Goal: Information Seeking & Learning: Learn about a topic

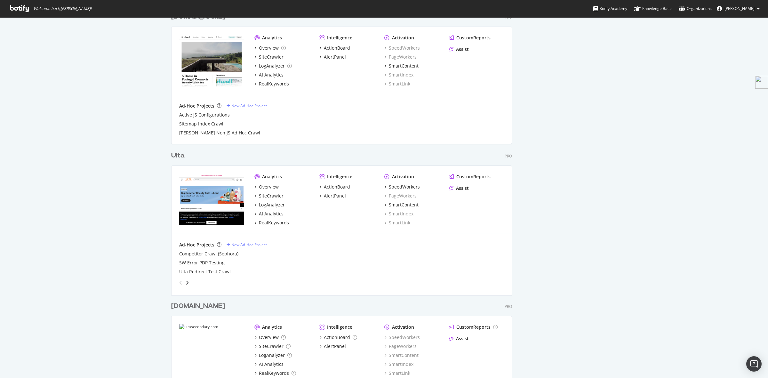
scroll to position [1108, 0]
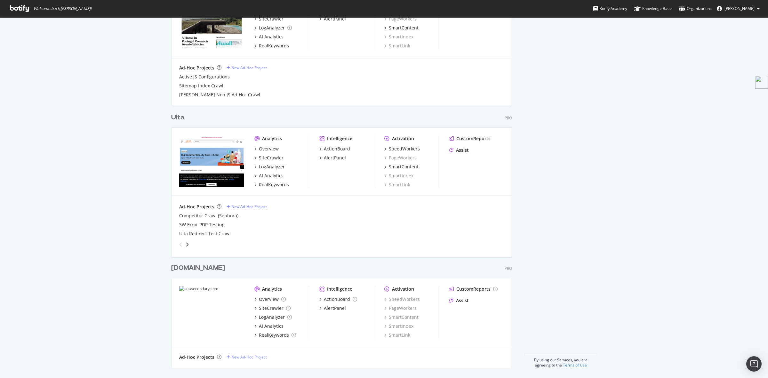
drag, startPoint x: 238, startPoint y: 269, endPoint x: 169, endPoint y: 269, distance: 69.4
click at [171, 269] on div "[DOMAIN_NAME] Pro" at bounding box center [341, 267] width 341 height 9
copy div "[DOMAIN_NAME]"
click at [277, 167] on div "LogAnalyzer" at bounding box center [272, 166] width 26 height 6
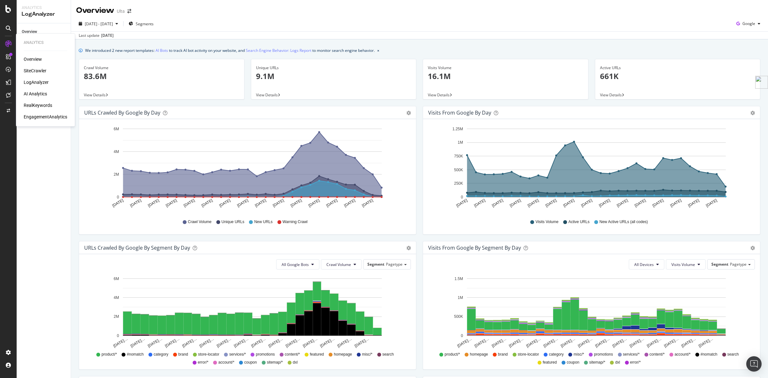
click at [34, 69] on div "SiteCrawler" at bounding box center [35, 70] width 23 height 6
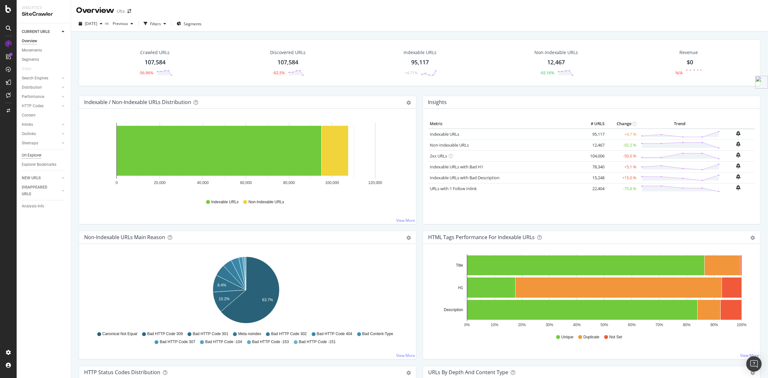
click at [30, 154] on div "Url Explorer" at bounding box center [32, 155] width 20 height 7
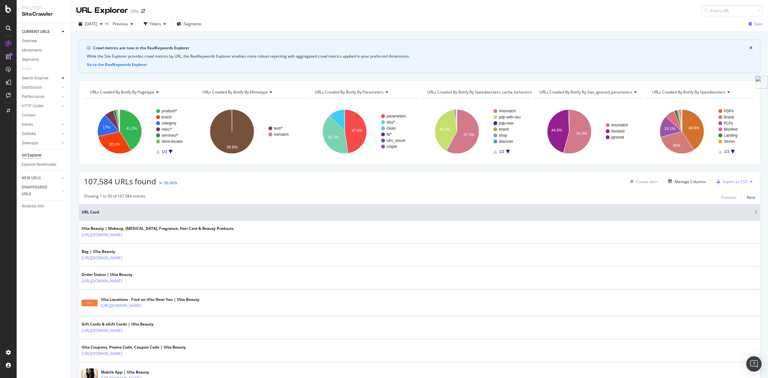
click at [65, 78] on div at bounding box center [63, 78] width 6 height 6
click at [64, 135] on div at bounding box center [63, 133] width 6 height 6
click at [62, 132] on icon at bounding box center [63, 134] width 3 height 4
click at [688, 182] on div "Manage Columns" at bounding box center [689, 181] width 31 height 5
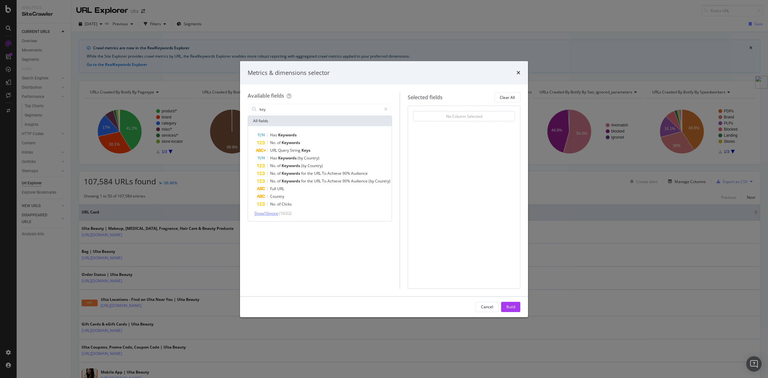
type input "key"
click at [266, 210] on span "Show 10 more" at bounding box center [266, 212] width 24 height 5
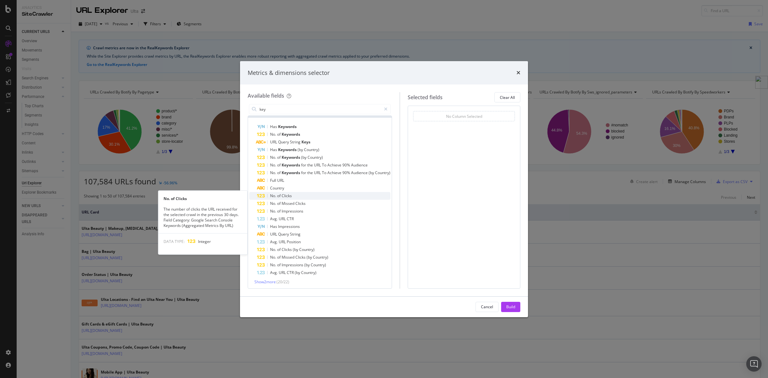
scroll to position [10, 0]
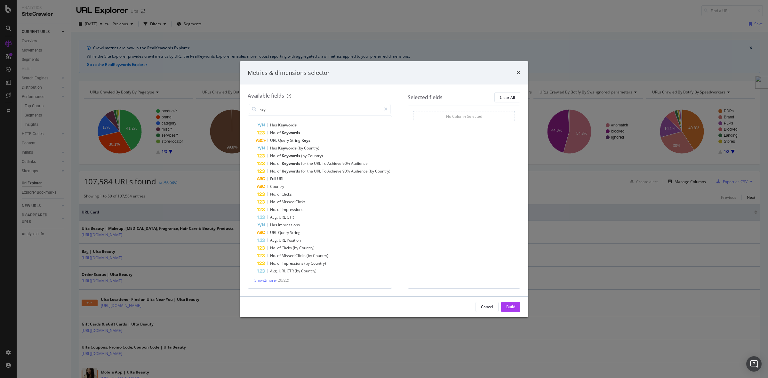
click at [266, 279] on span "Show 2 more" at bounding box center [264, 279] width 21 height 5
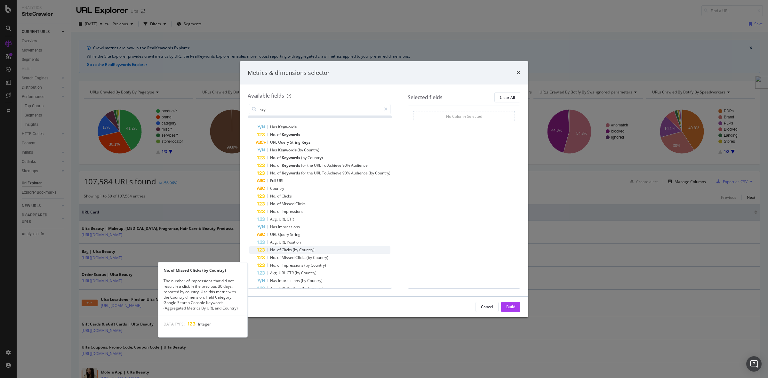
scroll to position [0, 0]
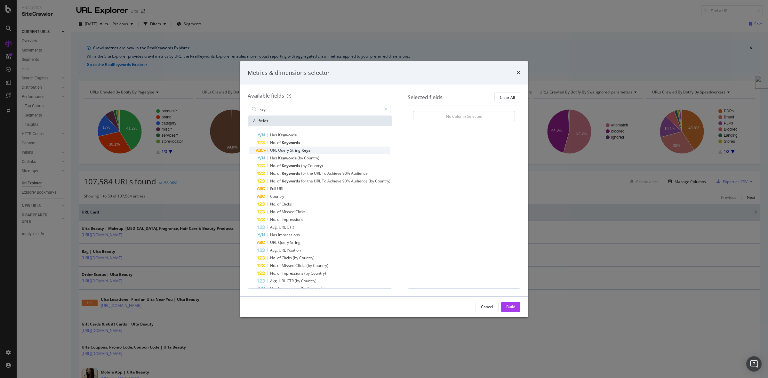
click at [274, 149] on span "URL" at bounding box center [274, 149] width 8 height 5
click at [512, 304] on div "Build" at bounding box center [510, 306] width 9 height 5
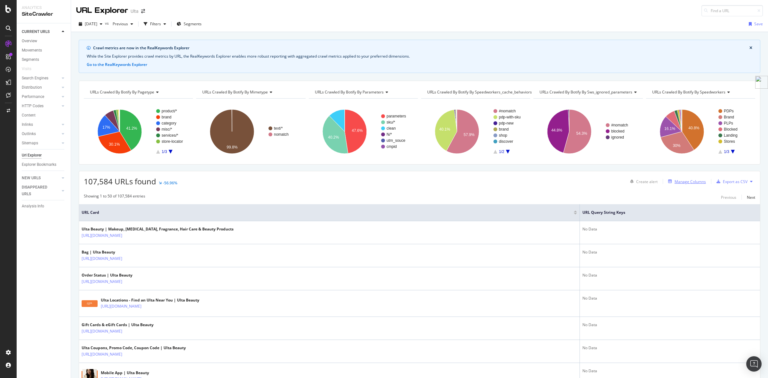
click at [695, 182] on div "Manage Columns" at bounding box center [689, 181] width 31 height 5
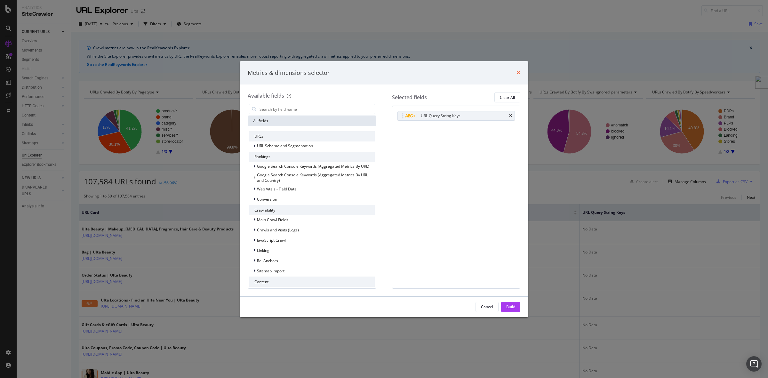
click at [518, 72] on icon "times" at bounding box center [518, 72] width 4 height 5
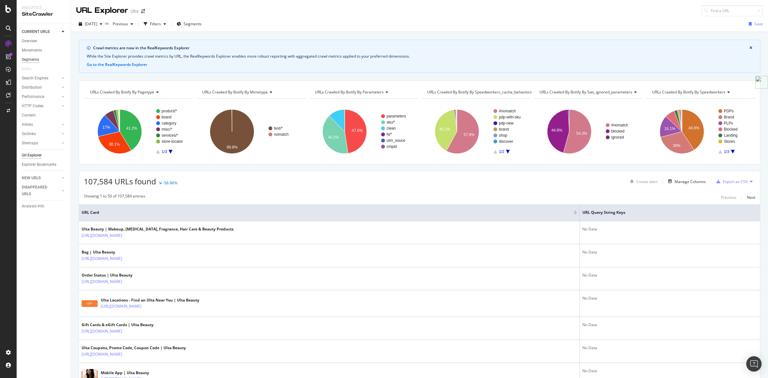
click at [27, 59] on div "Segments" at bounding box center [30, 59] width 17 height 7
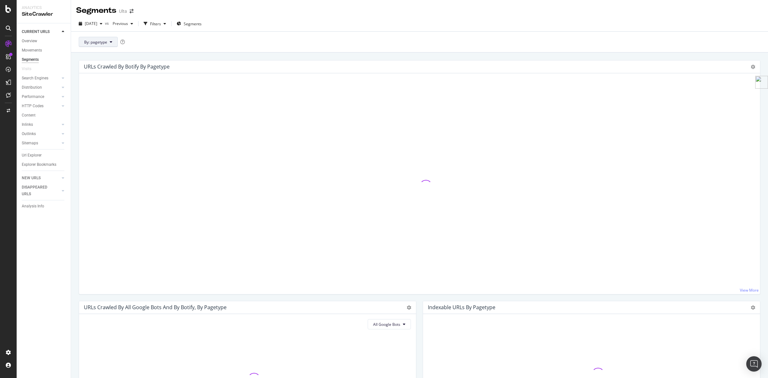
click at [111, 44] on button "By: pagetype" at bounding box center [98, 42] width 39 height 10
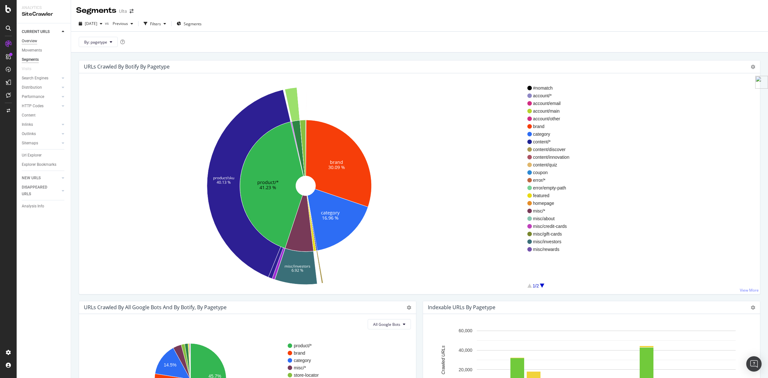
click at [28, 42] on div "Overview" at bounding box center [29, 41] width 15 height 7
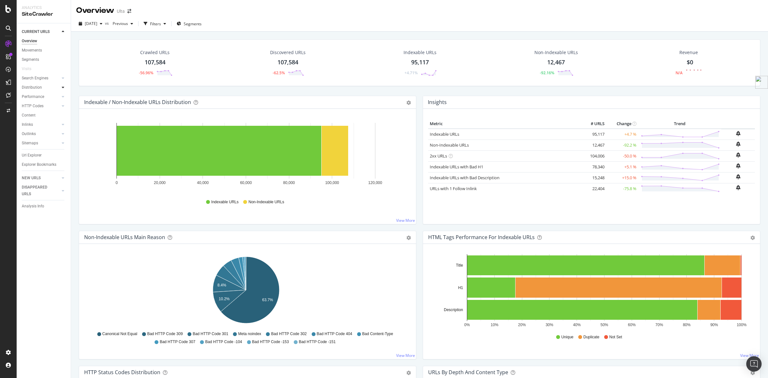
click at [62, 87] on icon at bounding box center [63, 87] width 3 height 4
click at [29, 117] on div "Content" at bounding box center [29, 115] width 14 height 7
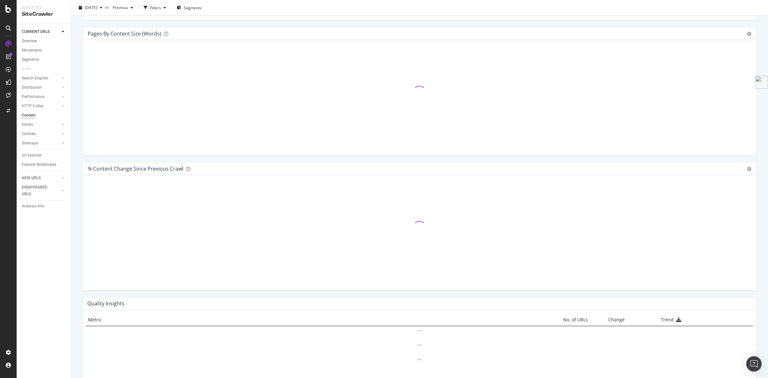
scroll to position [272, 0]
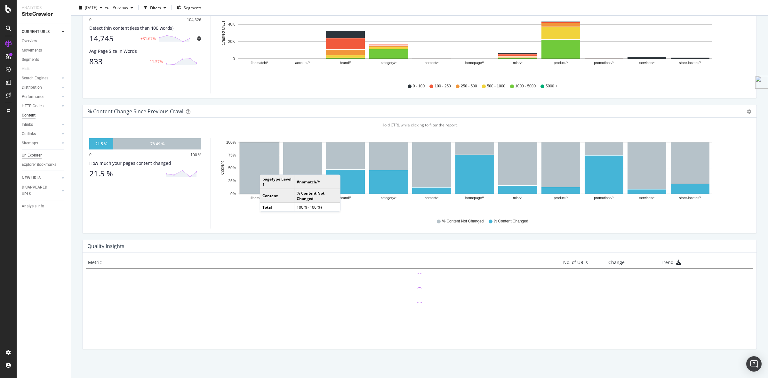
click at [35, 156] on div "Url Explorer" at bounding box center [32, 155] width 20 height 7
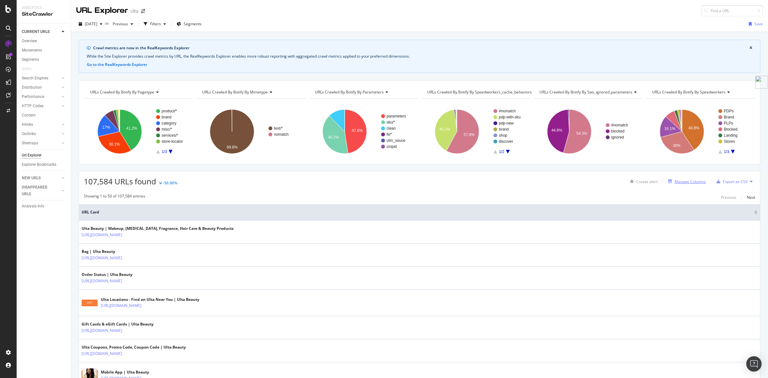
click at [677, 182] on div "Manage Columns" at bounding box center [689, 181] width 31 height 5
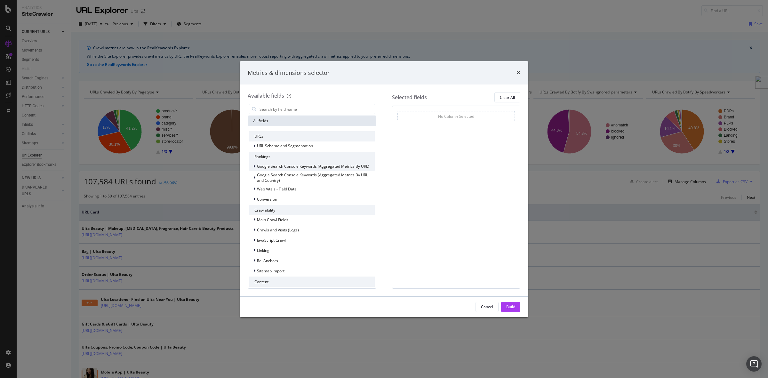
click at [254, 166] on icon "modal" at bounding box center [254, 166] width 2 height 4
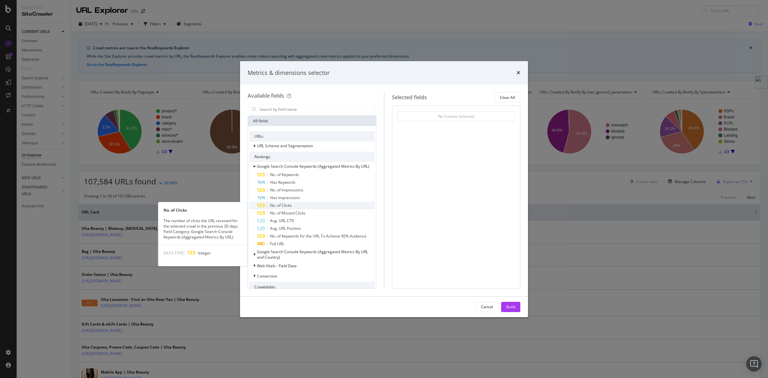
click at [290, 204] on span "No. of Clicks" at bounding box center [281, 204] width 22 height 5
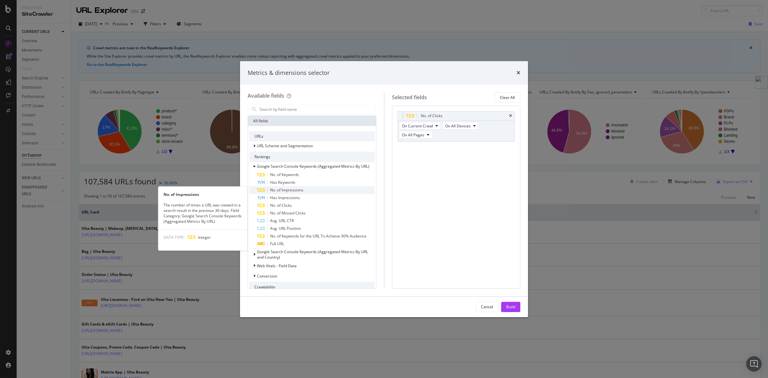
click at [284, 190] on span "No. of Impressions" at bounding box center [286, 189] width 33 height 5
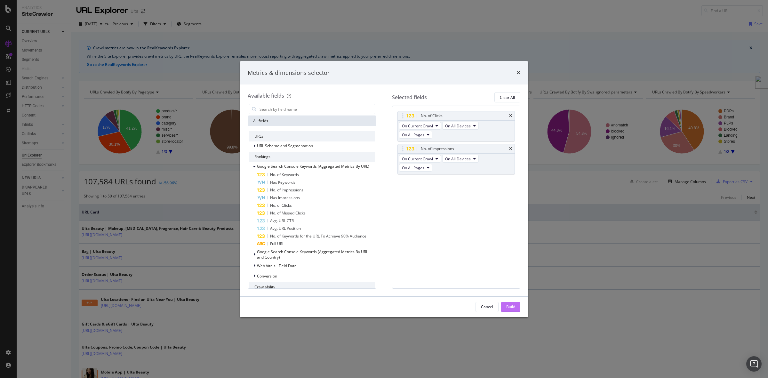
click at [512, 306] on div "Build" at bounding box center [510, 306] width 9 height 5
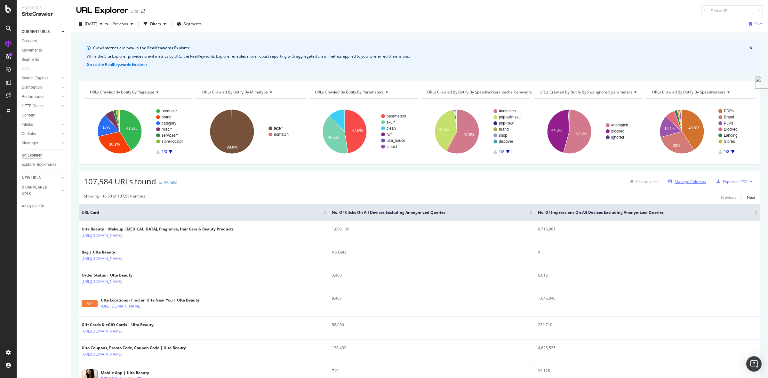
click at [680, 182] on div "Manage Columns" at bounding box center [689, 181] width 31 height 5
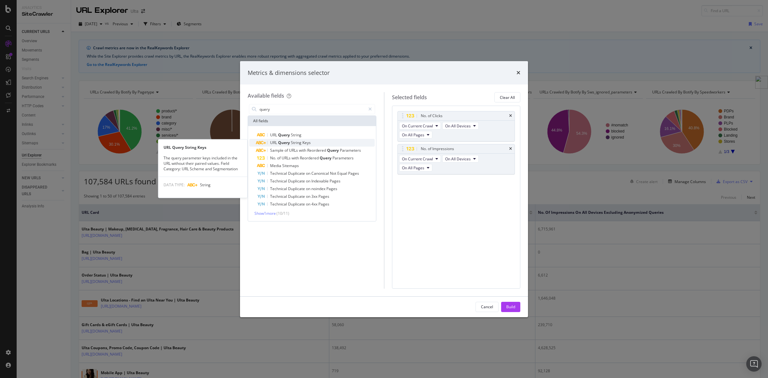
type input "query"
click at [314, 141] on div "URL Query String Keys" at bounding box center [316, 143] width 118 height 8
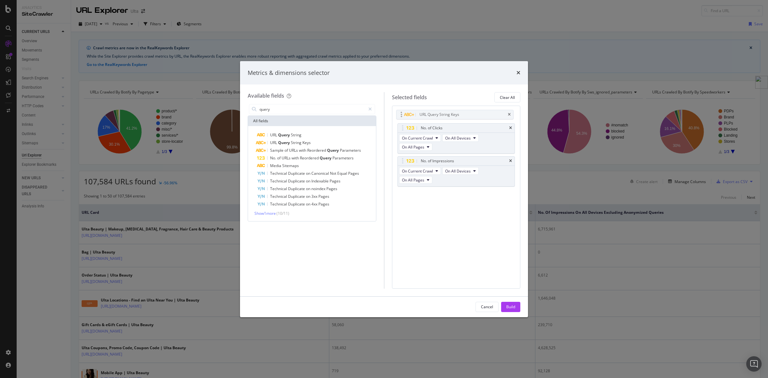
drag, startPoint x: 472, startPoint y: 183, endPoint x: 471, endPoint y: 115, distance: 67.5
click at [471, 115] on body "Analytics SiteCrawler CURRENT URLS Overview Movements Segments Visits Search En…" at bounding box center [384, 189] width 768 height 378
click at [513, 308] on div "Build" at bounding box center [510, 306] width 9 height 5
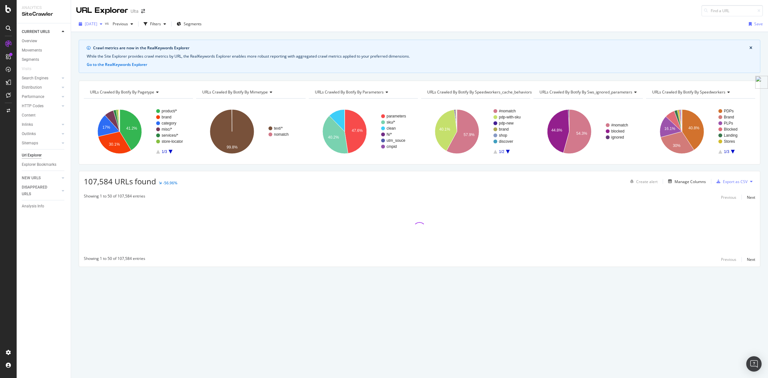
click at [105, 24] on div "button" at bounding box center [101, 24] width 8 height 4
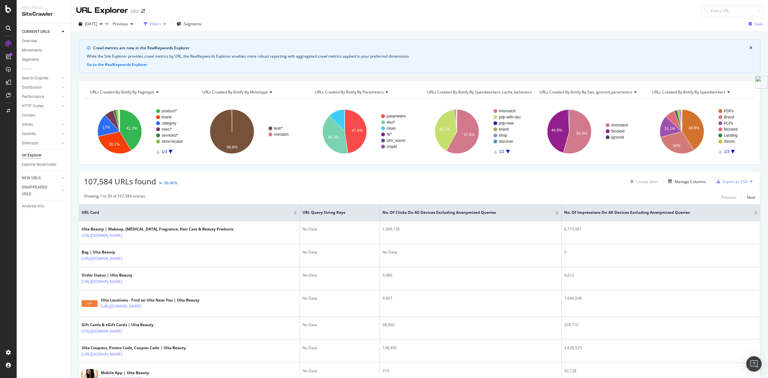
click at [161, 25] on div "Filters" at bounding box center [155, 23] width 11 height 5
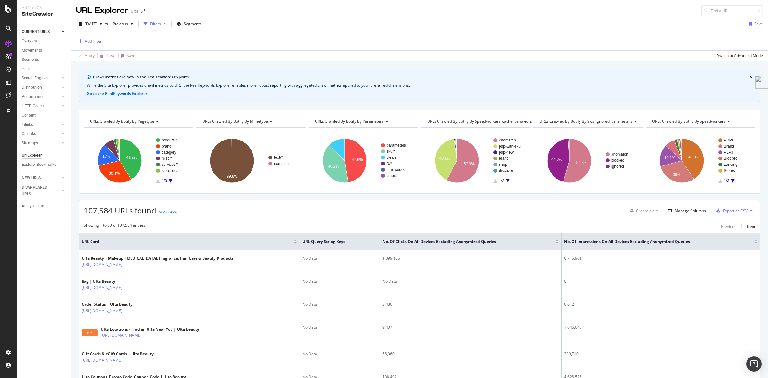
click at [87, 40] on div "Add Filter" at bounding box center [93, 40] width 17 height 5
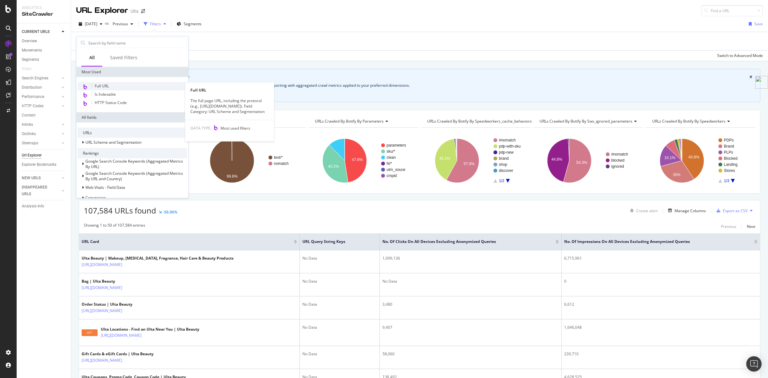
click at [108, 84] on span "Full URL" at bounding box center [102, 85] width 14 height 5
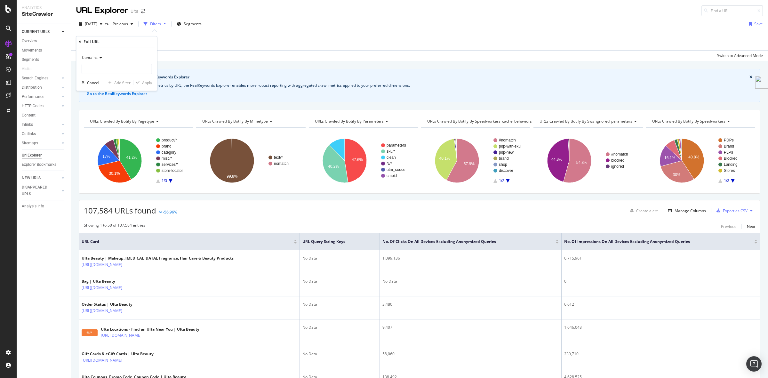
click at [96, 56] on span "Contains" at bounding box center [90, 57] width 16 height 5
click at [117, 138] on div "Matches regex" at bounding box center [117, 137] width 68 height 8
click at [116, 71] on input "text" at bounding box center [117, 69] width 70 height 10
paste input "\?[^#]*(color\+eyes|benefit|color\+lips|SPF|brush\+type|color\+hair|hair\+brush…"
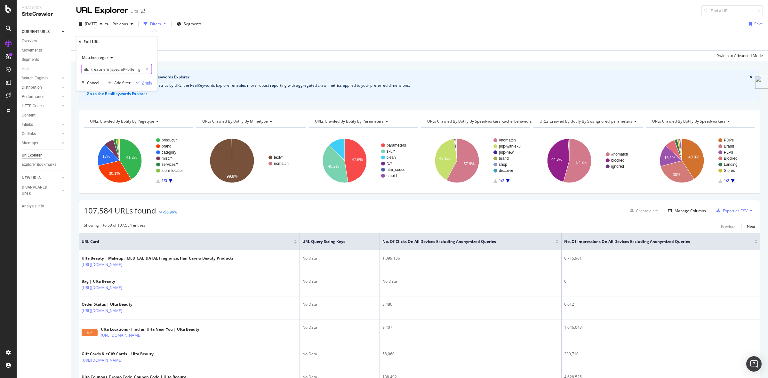
type input "\?[^#]*(color\+eyes|benefit|color\+lips|SPF|brush\+type|color\+hair|hair\+brush…"
click at [146, 83] on div "Apply" at bounding box center [147, 82] width 10 height 5
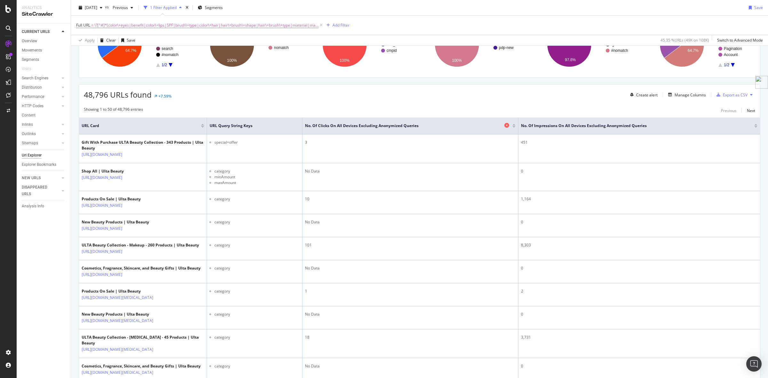
scroll to position [120, 0]
